Goal: Navigation & Orientation: Find specific page/section

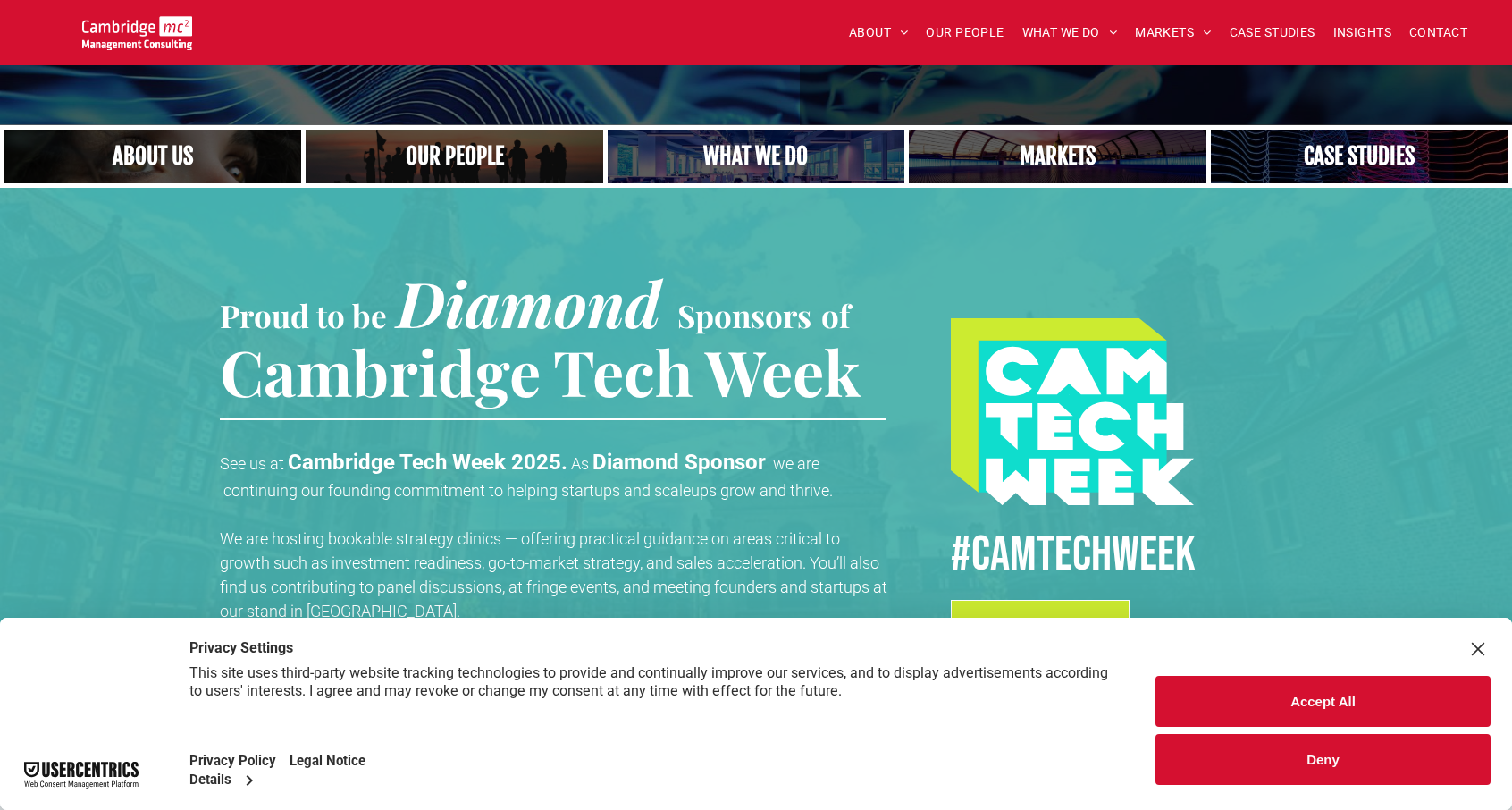
scroll to position [365, 0]
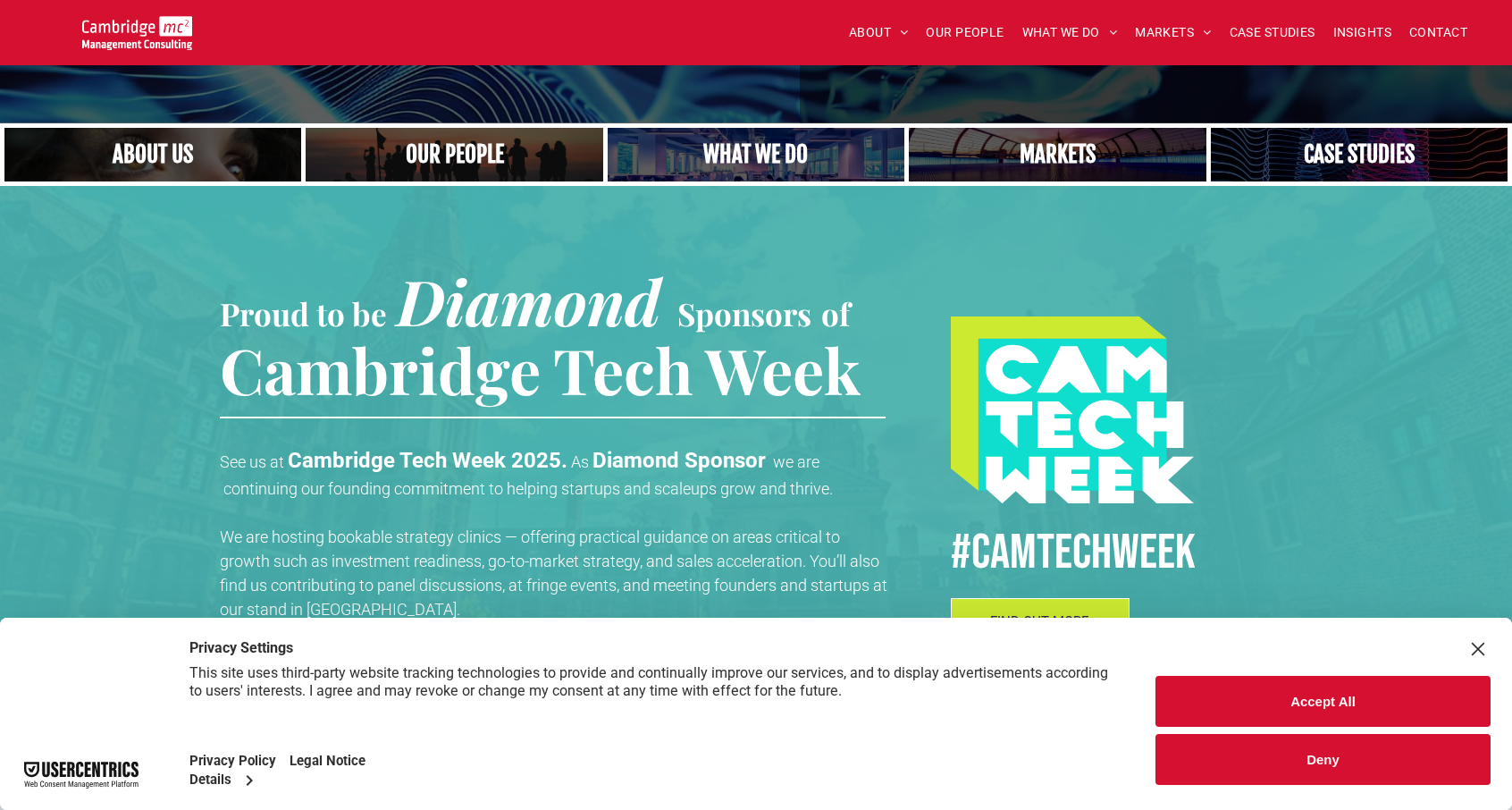
drag, startPoint x: 0, startPoint y: 0, endPoint x: 675, endPoint y: 268, distance: 726.3
click at [675, 268] on h1 "Proud to be Diamond Sponsors of Cambridge Tech Week" at bounding box center [553, 335] width 666 height 138
click at [552, 169] on link "A crowd in silhouette at sunset, on a rise or lookout point" at bounding box center [454, 154] width 315 height 57
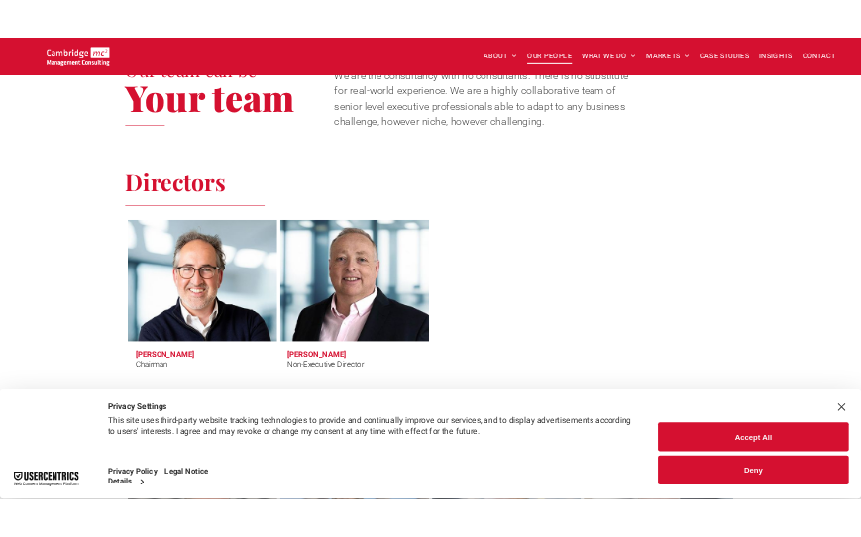
scroll to position [703, 0]
